Goal: Transaction & Acquisition: Purchase product/service

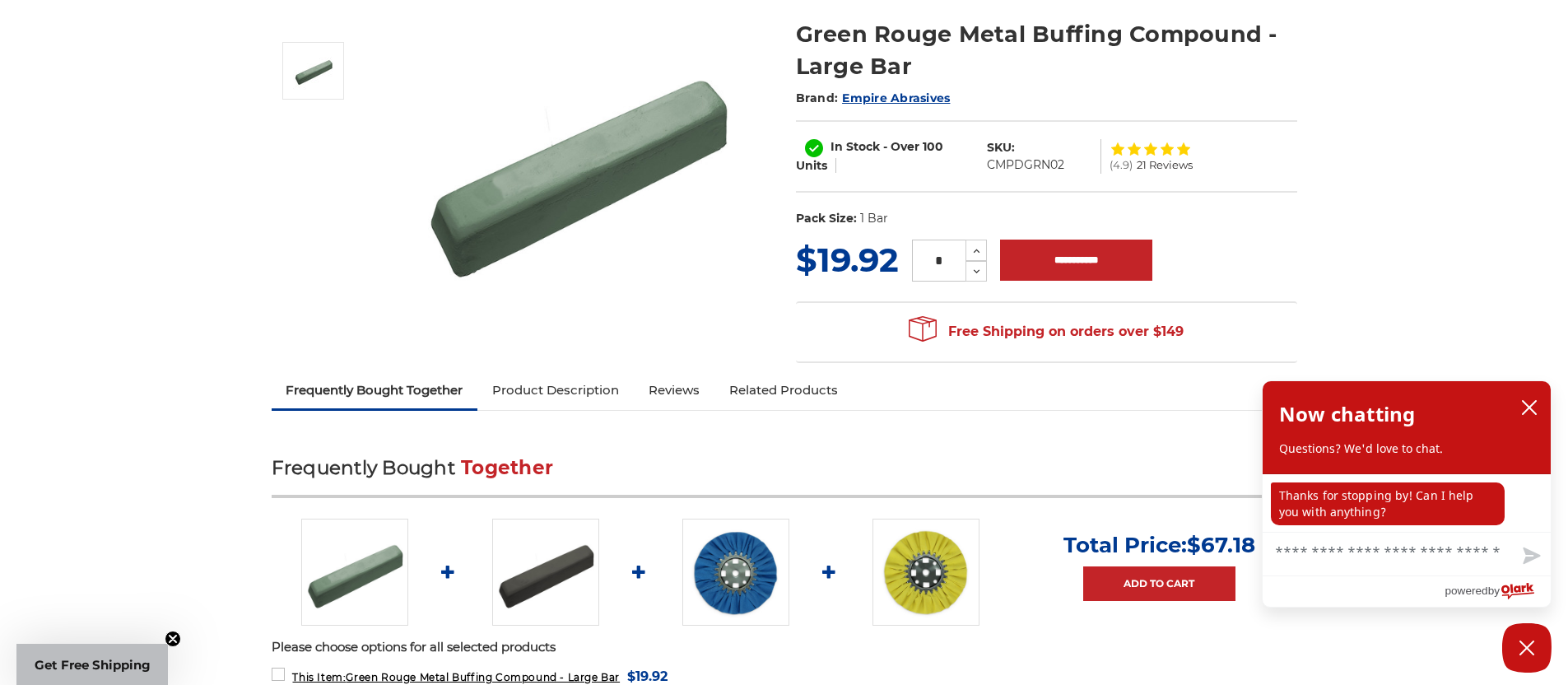
scroll to position [109, 0]
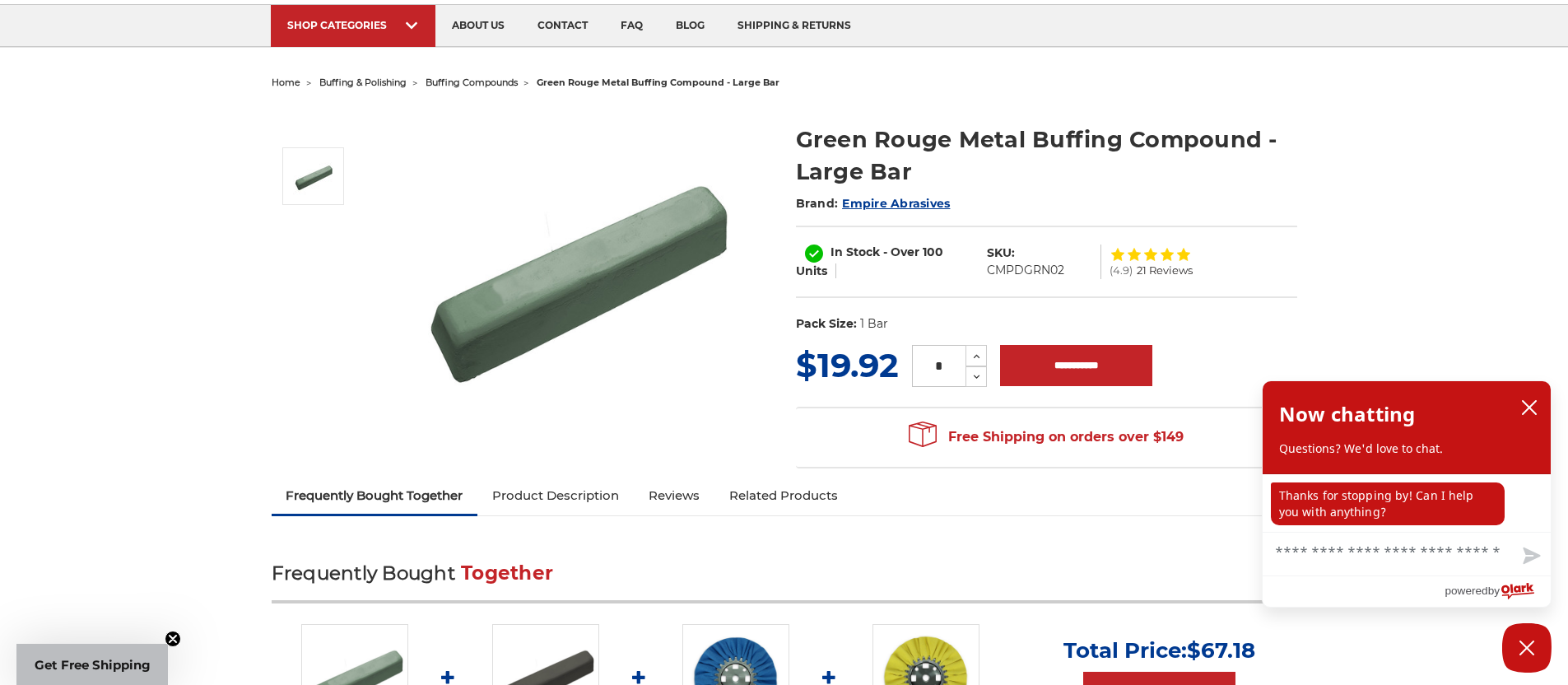
click at [474, 80] on span "buffing compounds" at bounding box center [472, 82] width 93 height 12
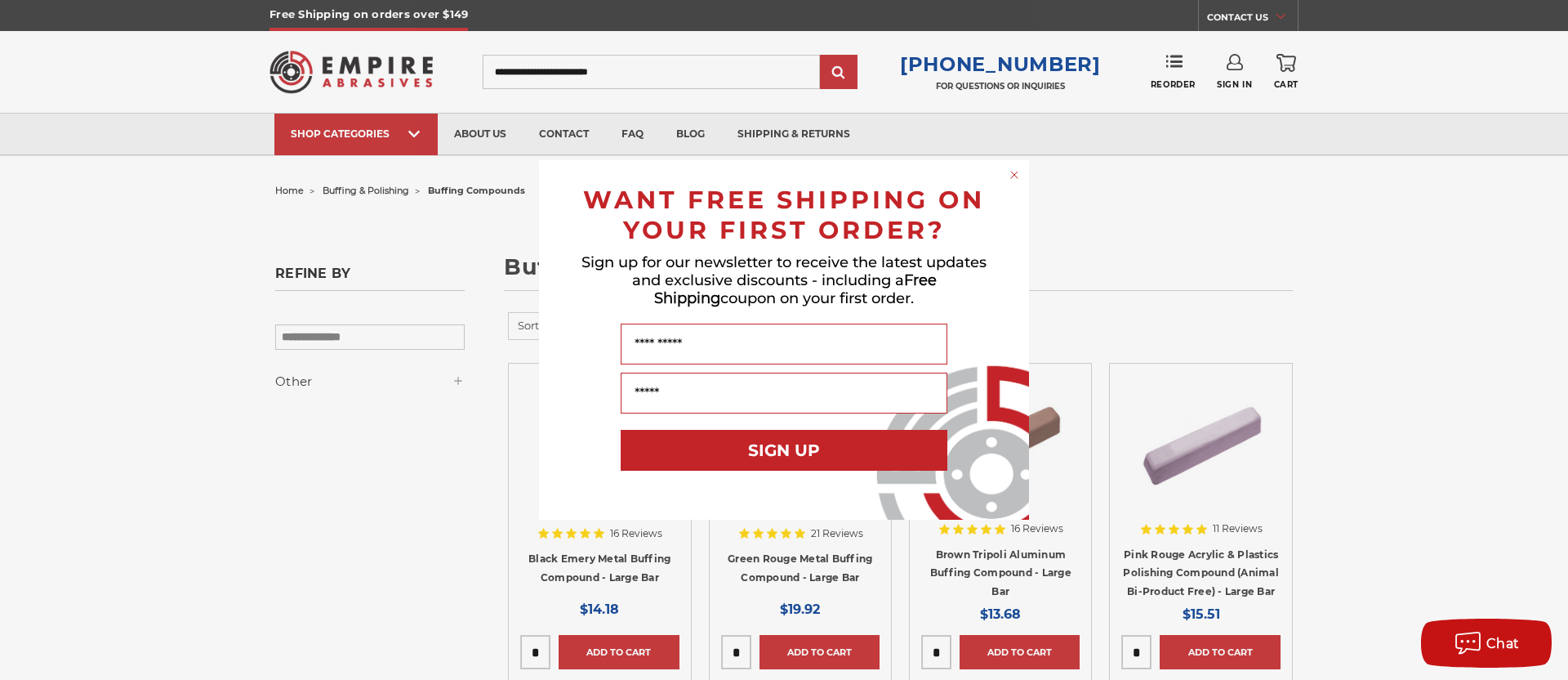
click at [1015, 176] on circle "Close dialog" at bounding box center [1014, 175] width 16 height 16
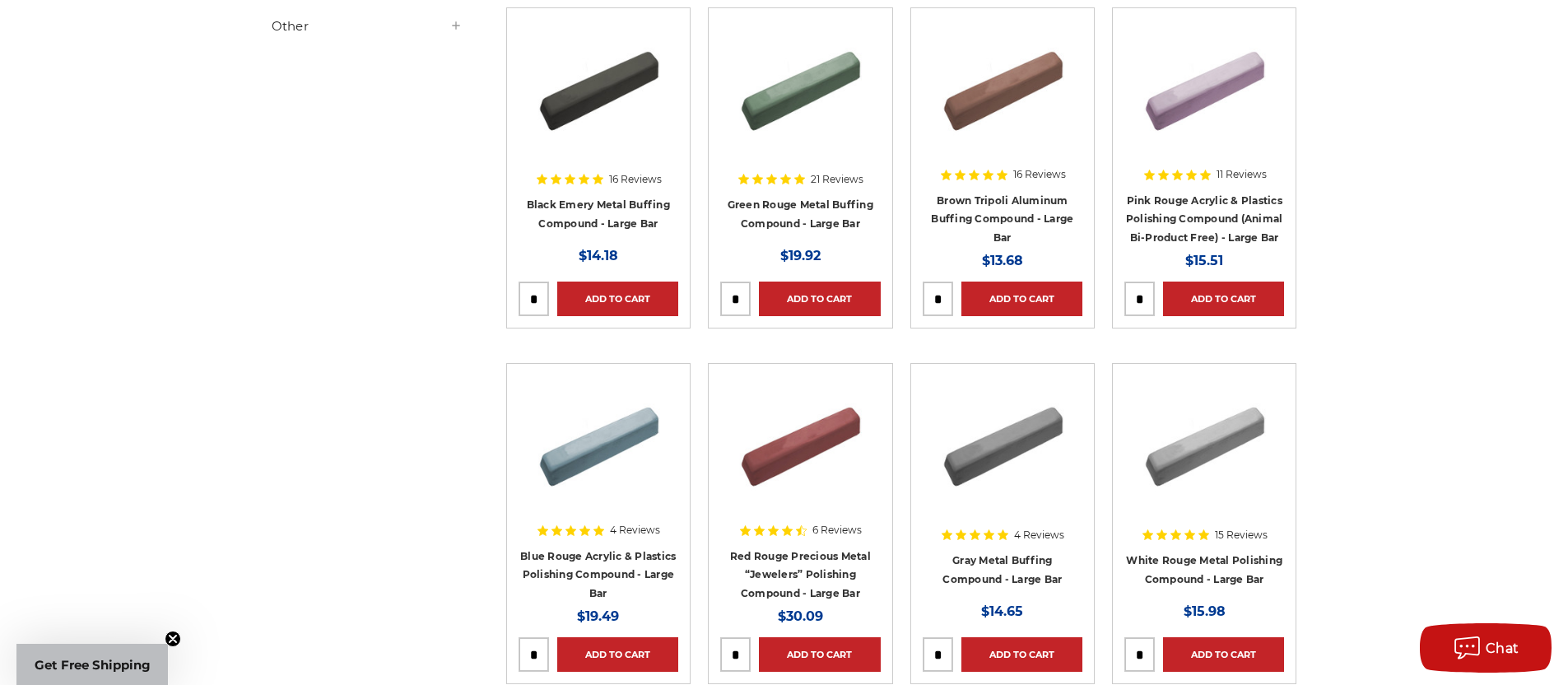
scroll to position [200, 0]
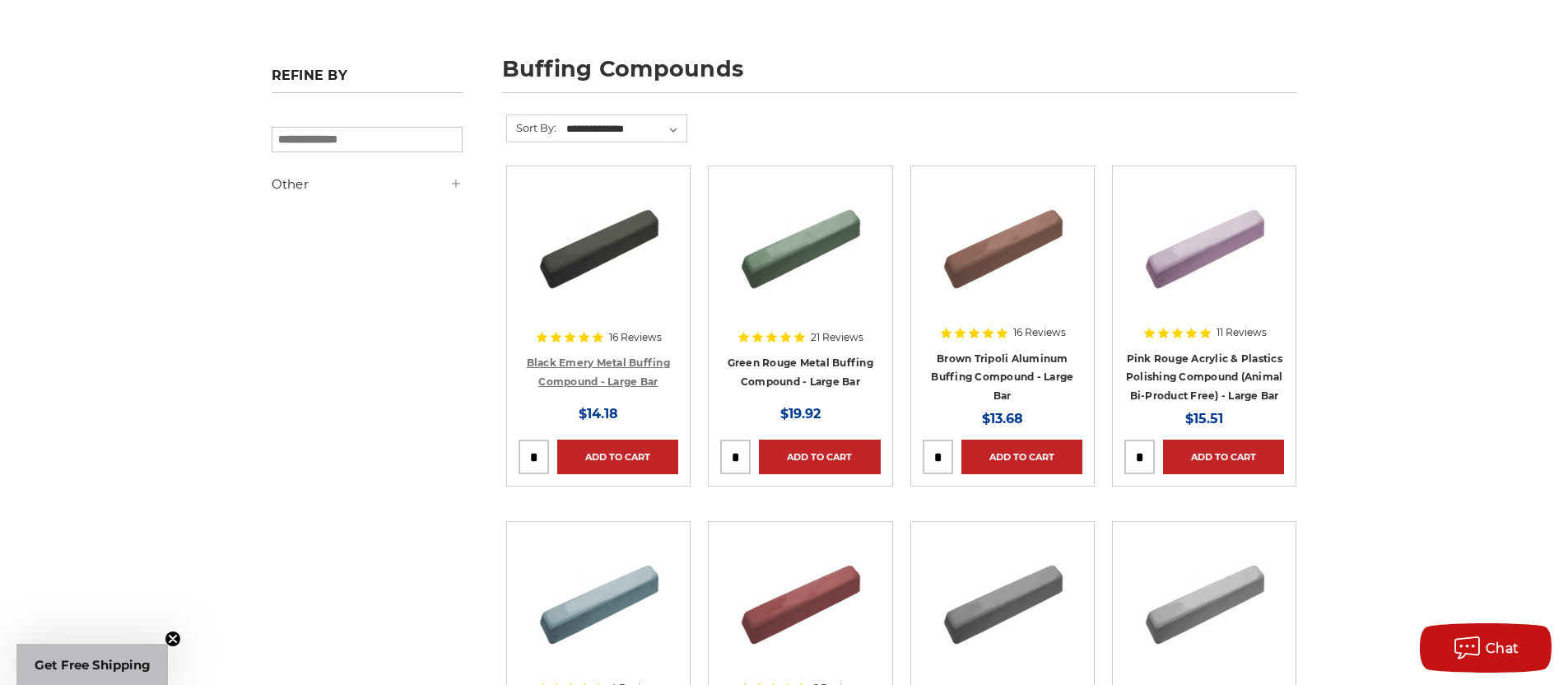
click at [614, 380] on link "Black Emery Metal Buffing Compound - Large Bar" at bounding box center [598, 371] width 143 height 31
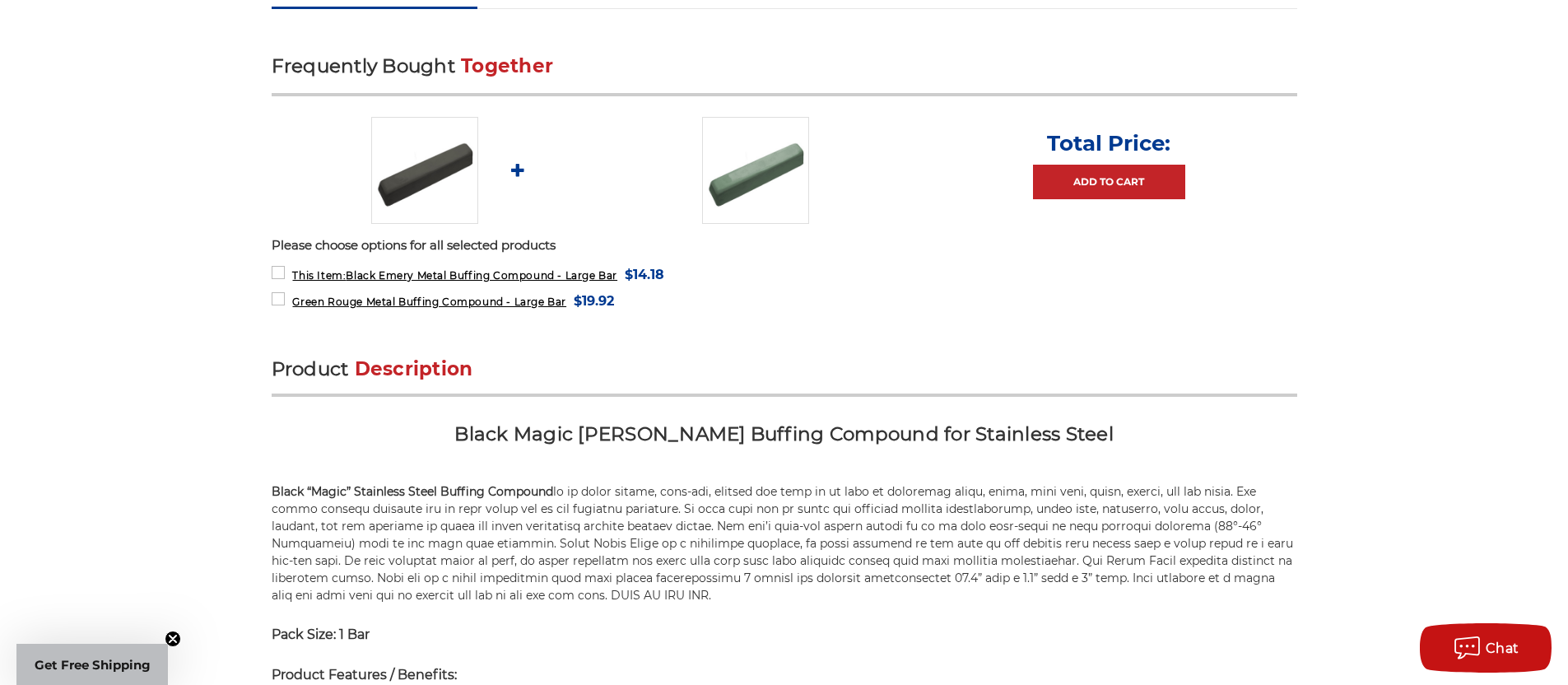
scroll to position [693, 0]
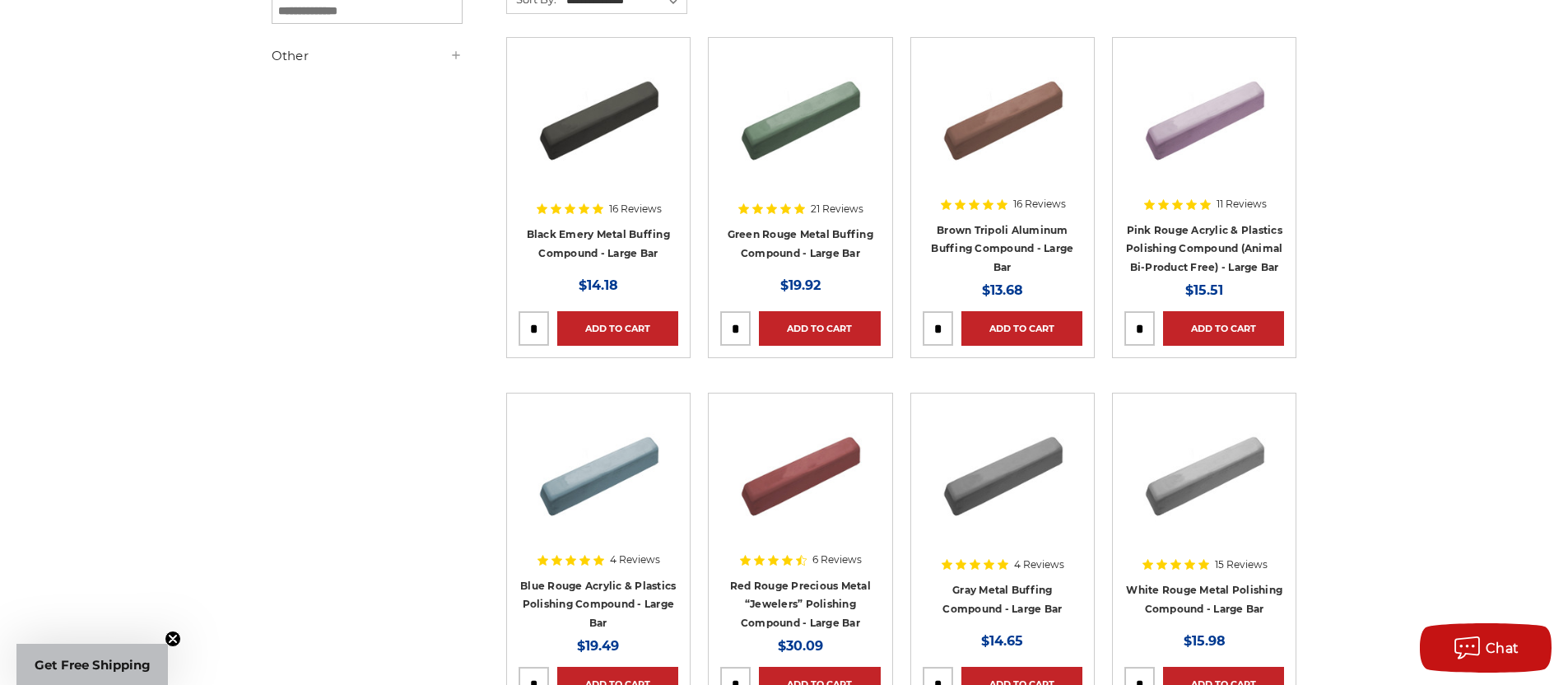
scroll to position [433, 0]
